Goal: Information Seeking & Learning: Learn about a topic

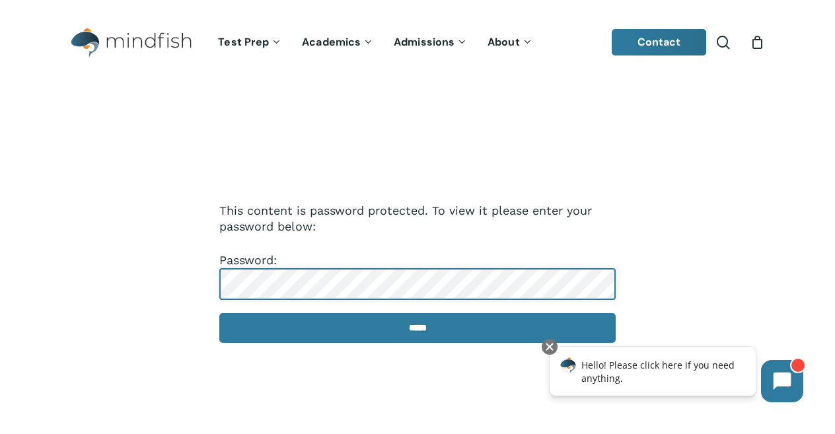
click at [219, 313] on input "*****" at bounding box center [417, 328] width 396 height 30
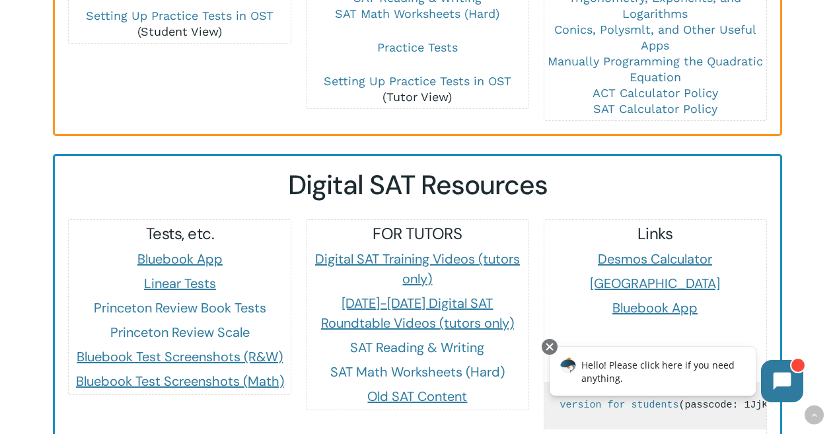
scroll to position [1102, 0]
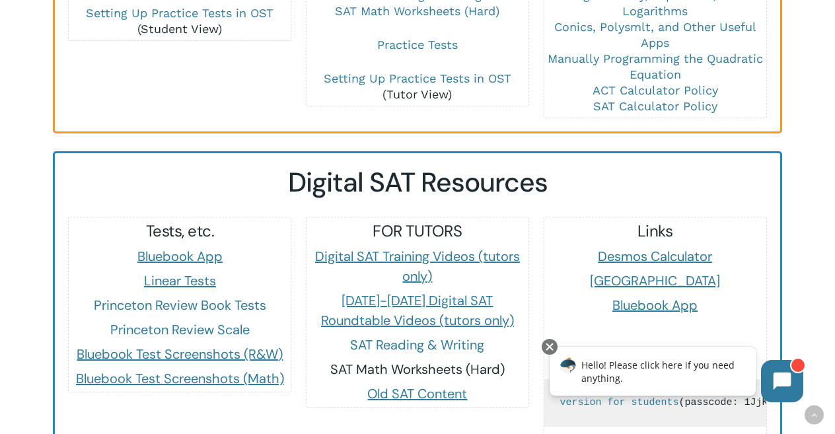
click at [434, 361] on link "SAT Math Worksheets (Hard)" at bounding box center [417, 369] width 174 height 17
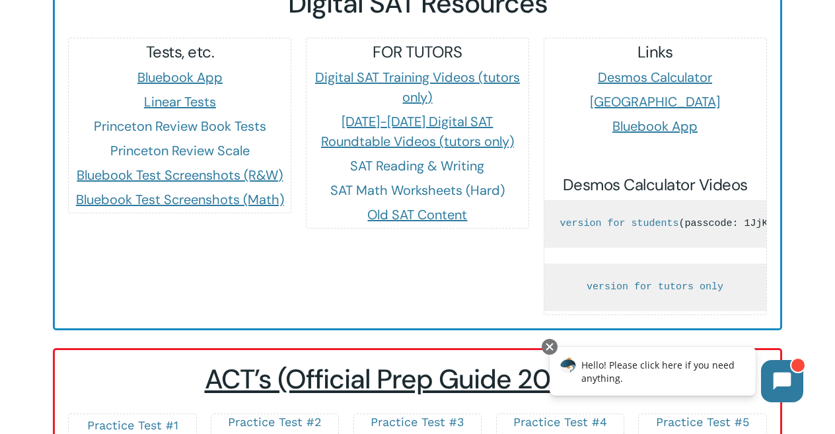
scroll to position [1282, 0]
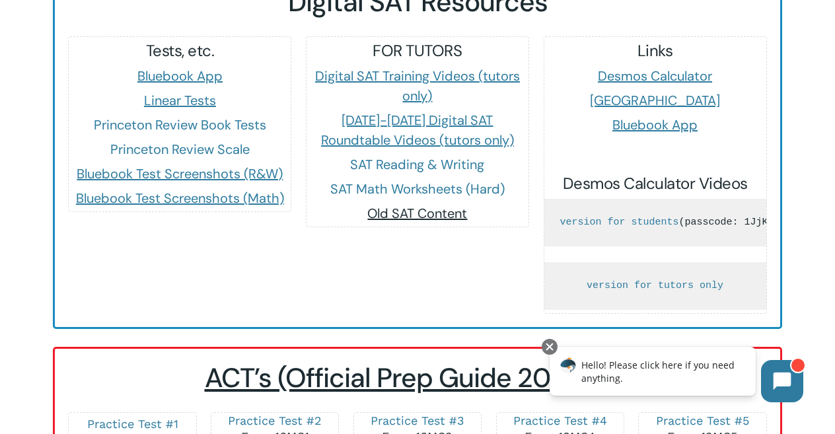
click at [425, 205] on span "Old SAT Content" at bounding box center [417, 213] width 100 height 17
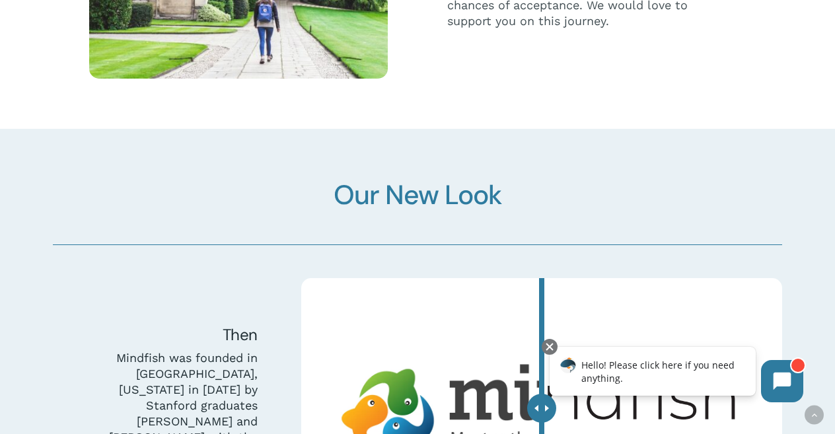
scroll to position [3299, 0]
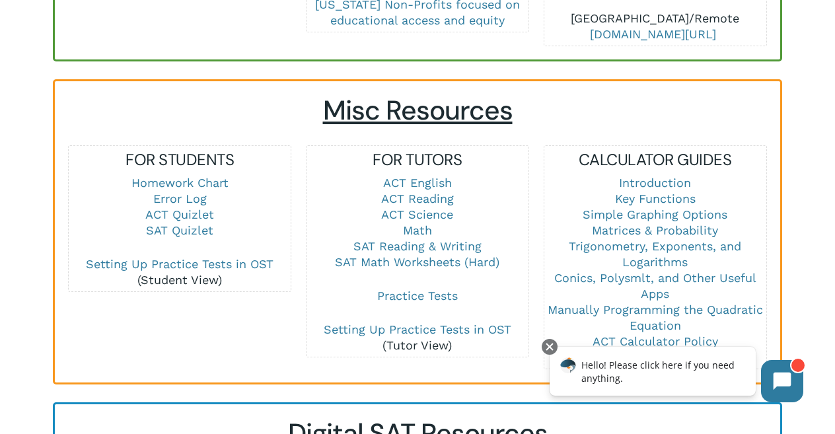
scroll to position [848, 0]
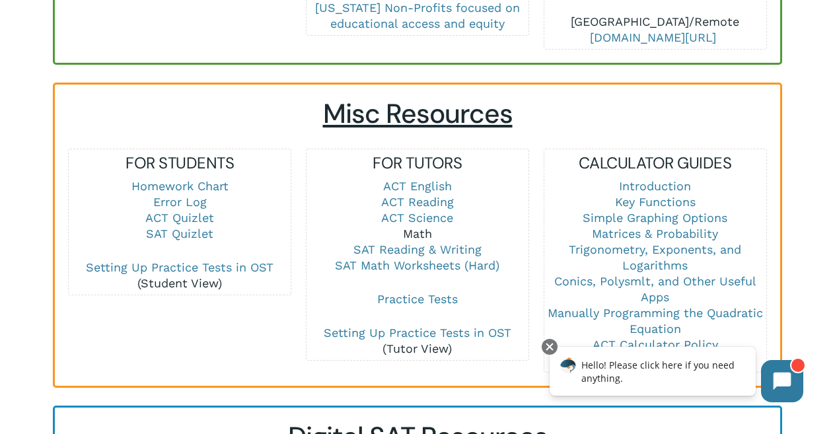
click at [415, 227] on link "Math" at bounding box center [417, 234] width 29 height 14
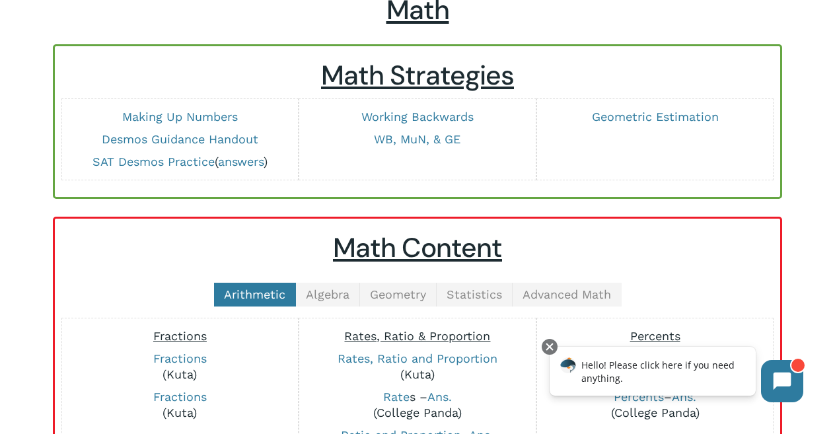
scroll to position [88, 0]
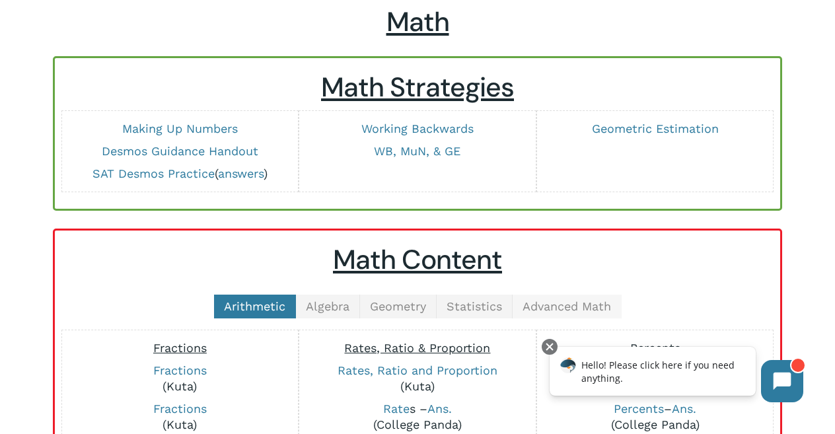
click at [546, 306] on span "Advanced Math" at bounding box center [566, 306] width 88 height 14
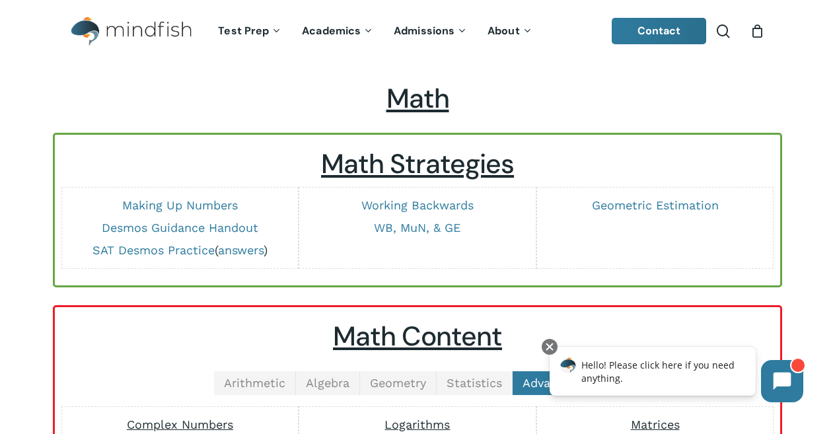
scroll to position [7, 0]
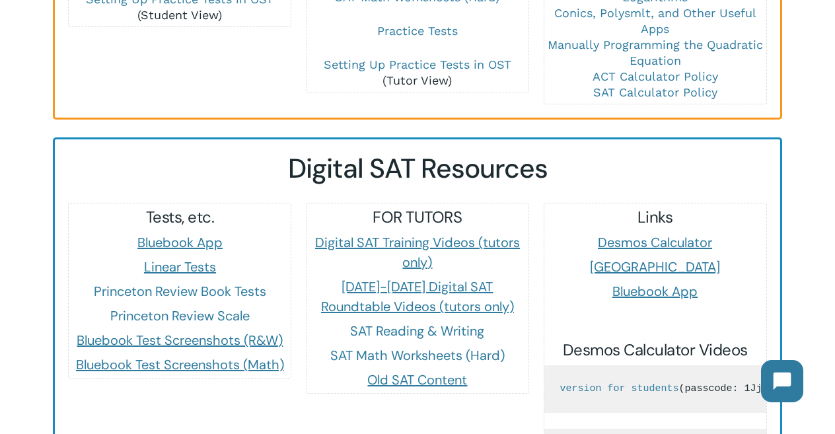
scroll to position [1118, 0]
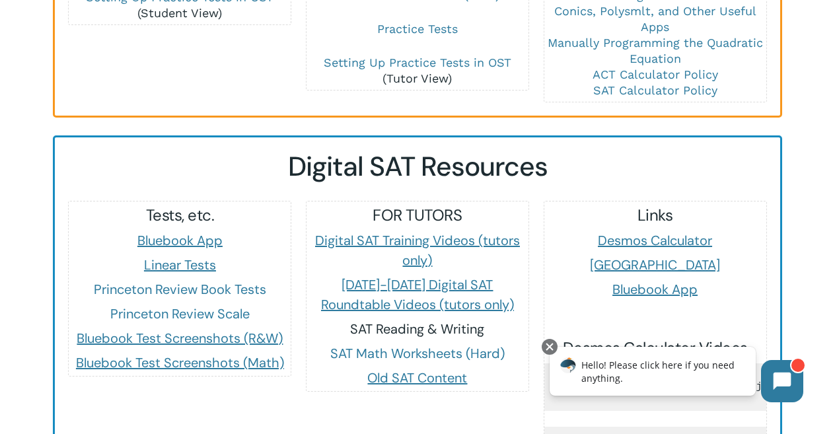
click at [425, 320] on link "SAT Reading & Writing" at bounding box center [417, 328] width 134 height 17
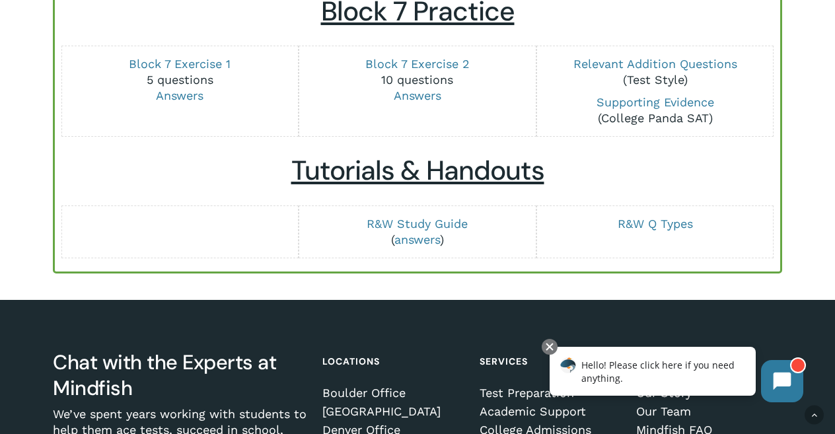
scroll to position [1780, 0]
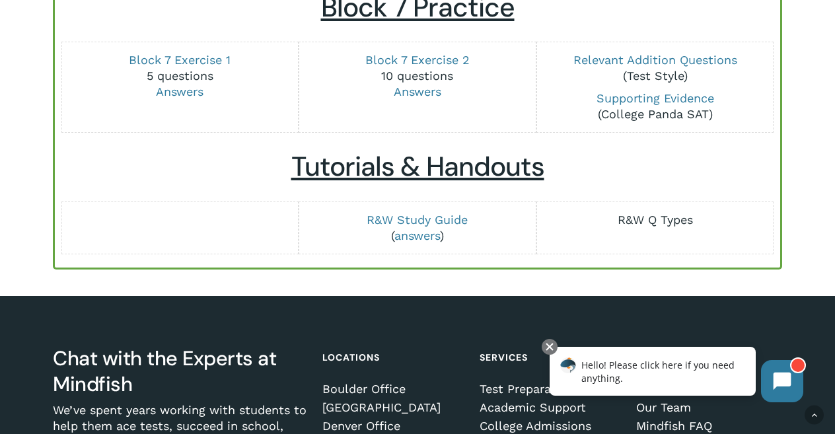
click at [647, 227] on link "R&W Q Types" at bounding box center [654, 220] width 75 height 14
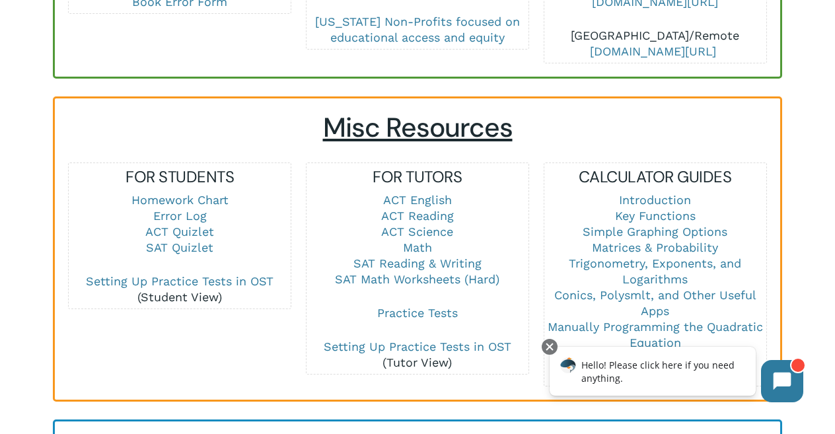
scroll to position [835, 0]
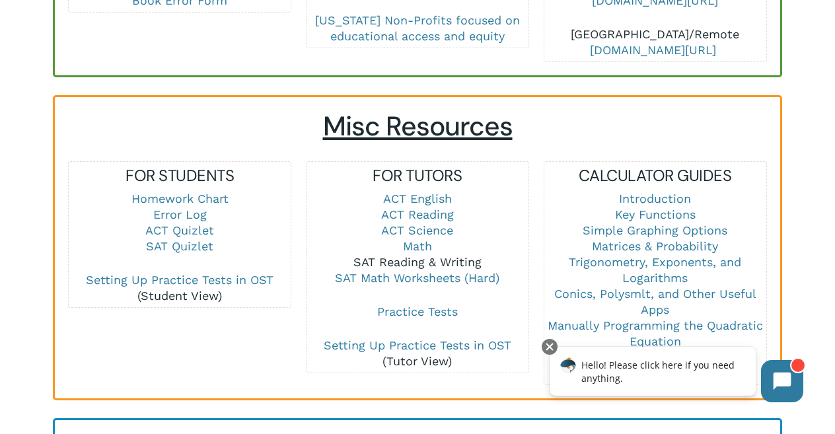
click at [430, 255] on link "SAT Reading & Writing" at bounding box center [417, 262] width 128 height 14
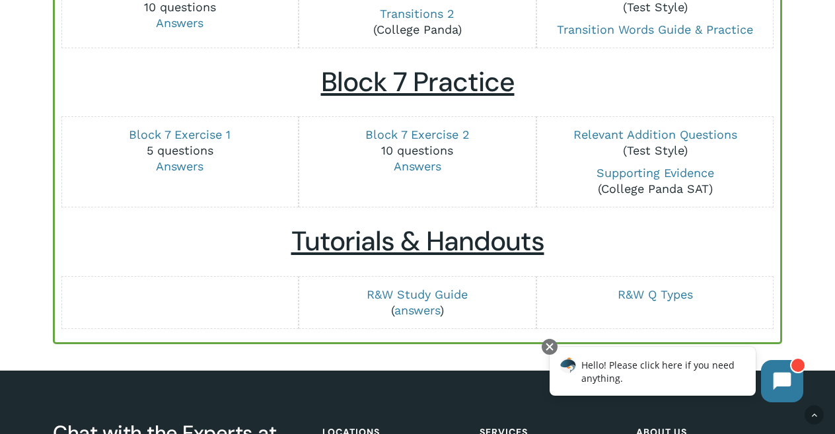
scroll to position [1703, 0]
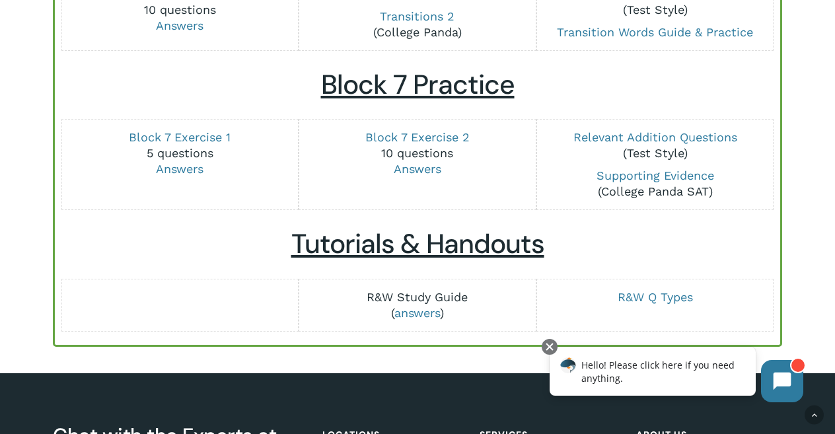
click at [405, 304] on link "R&W Study Guide" at bounding box center [416, 297] width 101 height 14
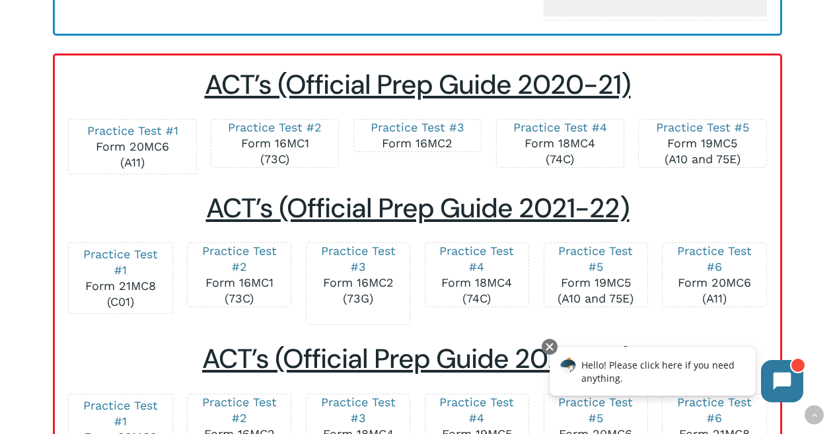
scroll to position [1648, 0]
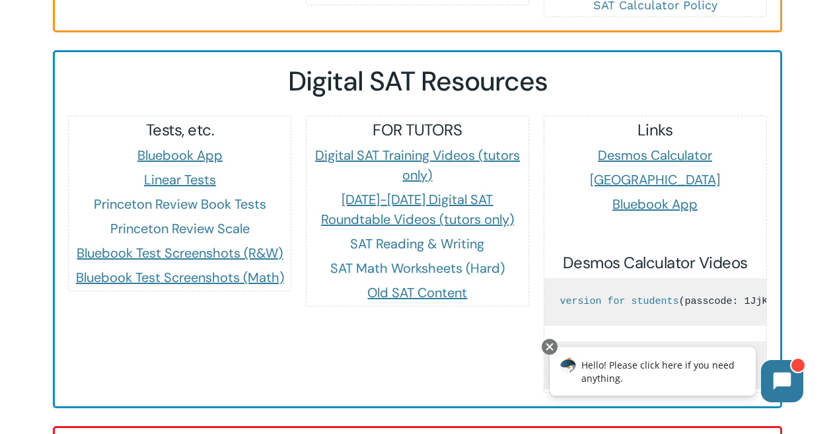
scroll to position [1199, 0]
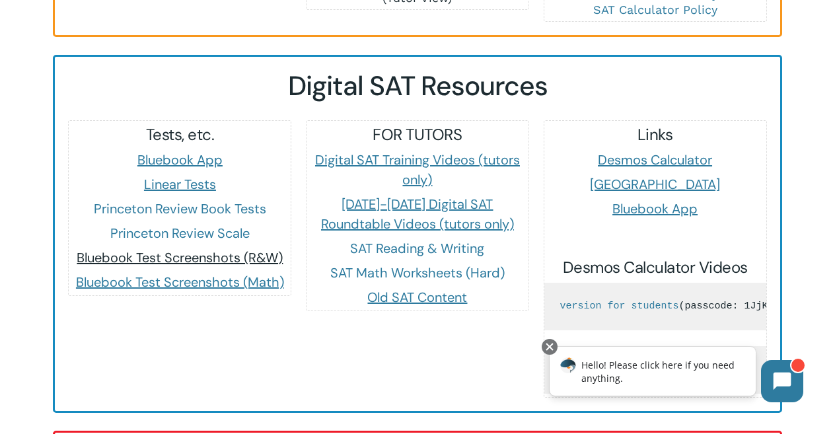
click at [223, 249] on span "Bluebook Test Screenshots (R&W)" at bounding box center [180, 257] width 206 height 17
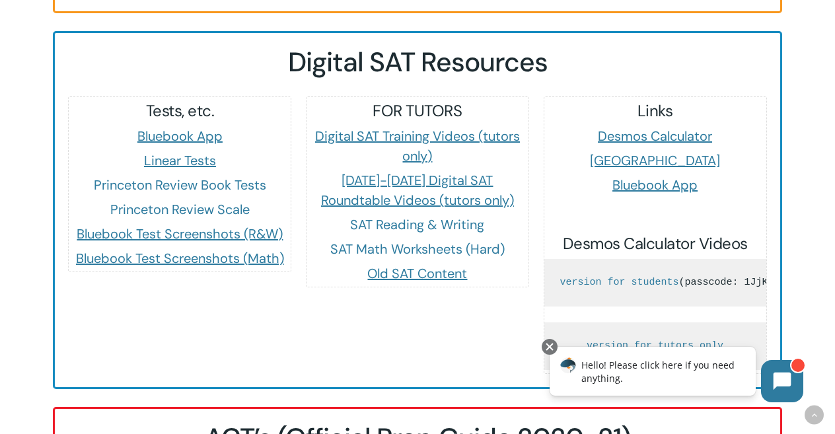
scroll to position [1216, 0]
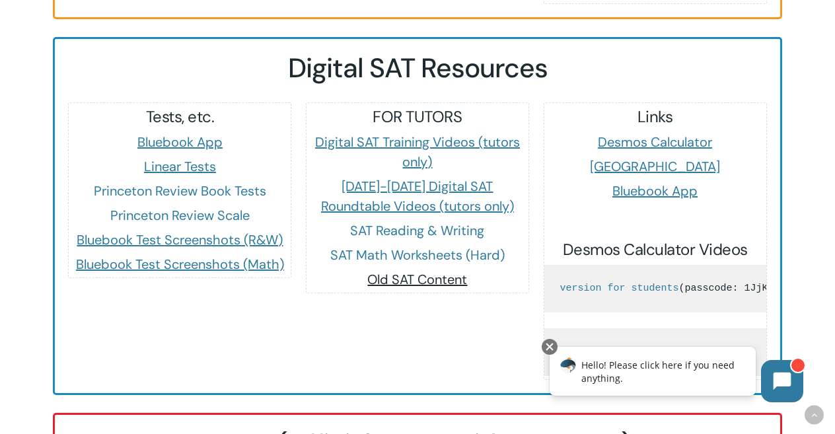
click at [458, 271] on span "Old SAT Content" at bounding box center [417, 279] width 100 height 17
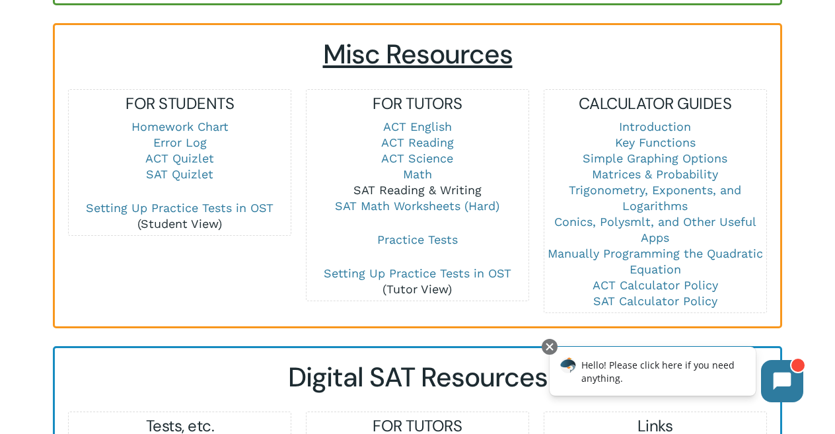
scroll to position [941, 0]
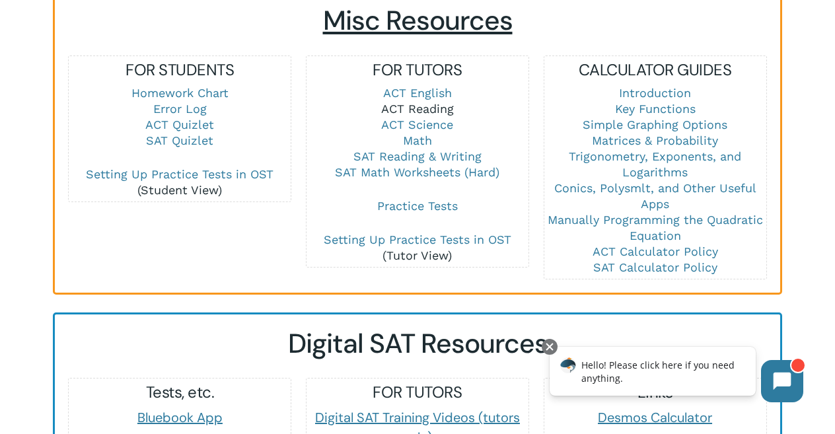
click at [437, 102] on link "ACT Reading" at bounding box center [417, 109] width 73 height 14
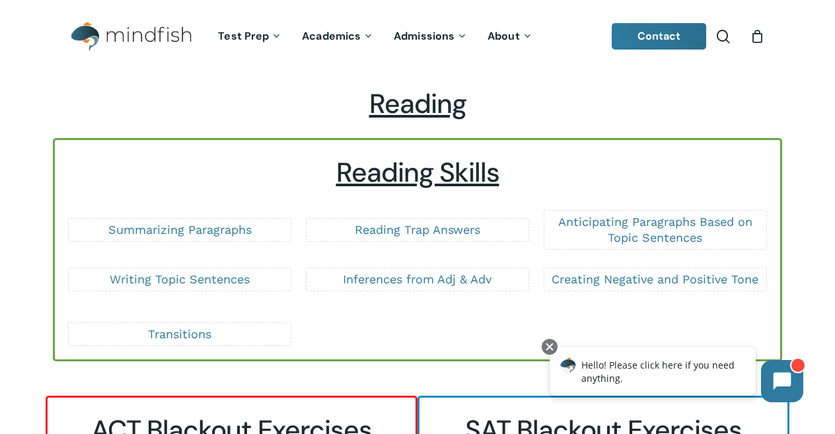
scroll to position [5, 0]
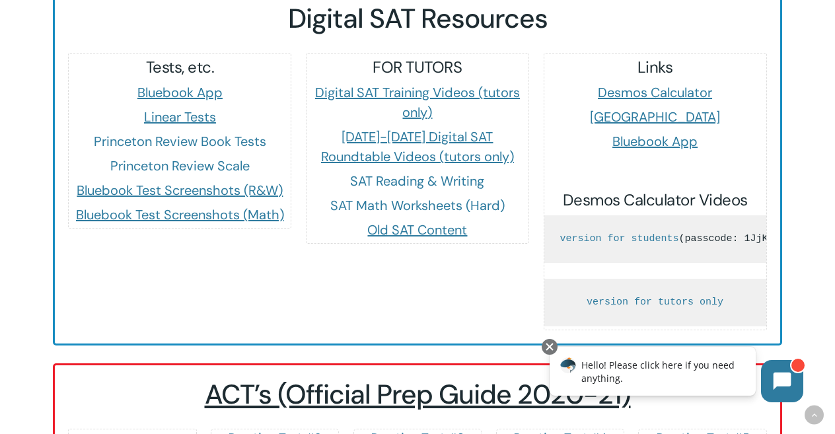
scroll to position [1263, 0]
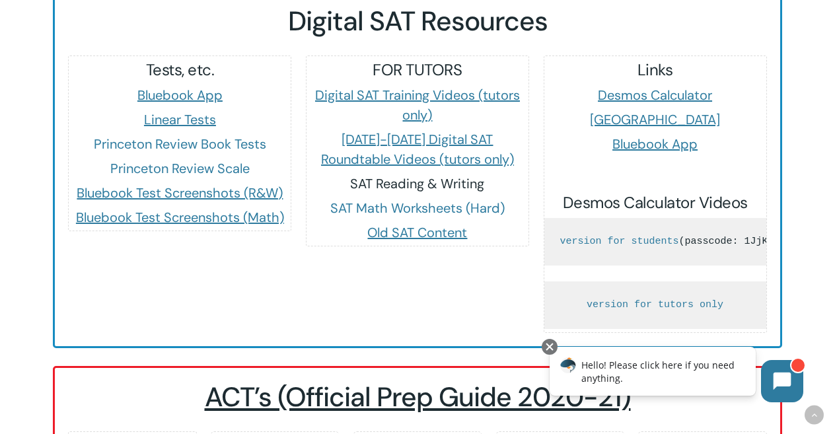
click at [462, 175] on link "SAT Reading & Writing" at bounding box center [417, 183] width 134 height 17
